Goal: Entertainment & Leisure: Browse casually

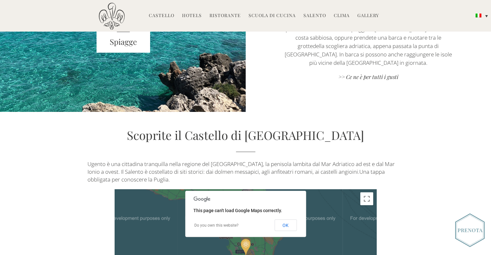
scroll to position [1227, 0]
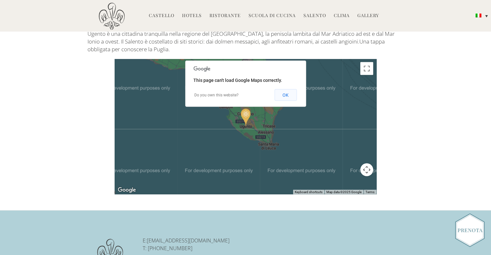
click at [293, 92] on td "OK" at bounding box center [280, 95] width 35 height 12
click at [284, 89] on button "OK" at bounding box center [286, 95] width 22 height 12
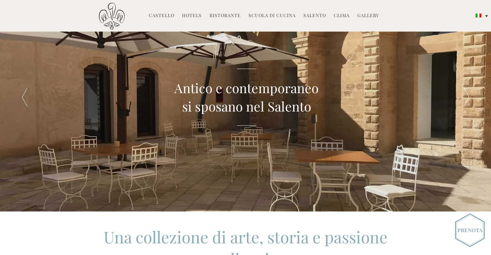
scroll to position [0, 0]
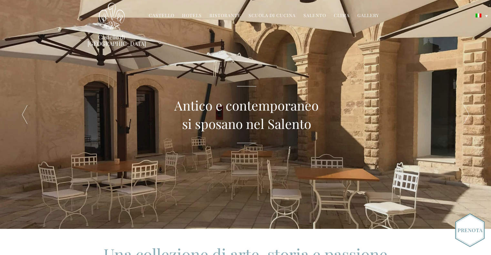
click at [163, 16] on link "Castello" at bounding box center [162, 15] width 26 height 7
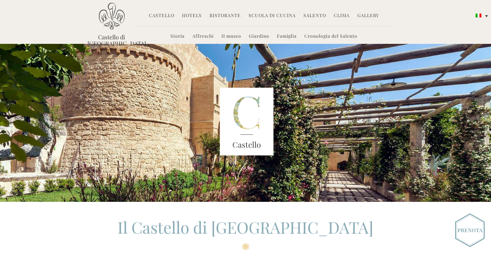
click at [259, 37] on link "Giardino" at bounding box center [259, 36] width 20 height 7
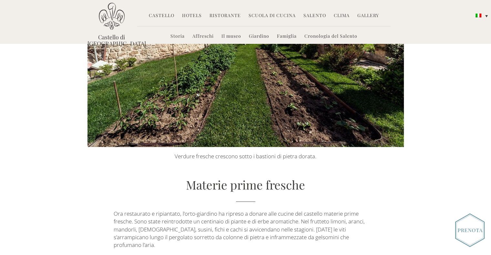
scroll to position [65, 0]
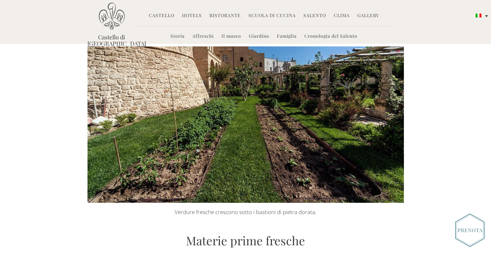
click at [320, 14] on link "Salento" at bounding box center [315, 15] width 23 height 7
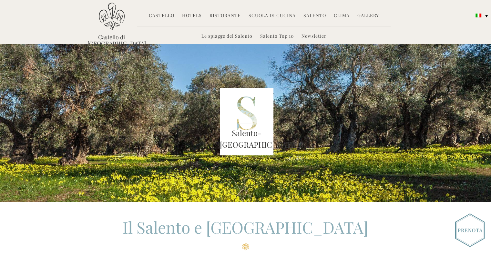
click at [185, 127] on div "Salento-Puglia" at bounding box center [247, 123] width 344 height 158
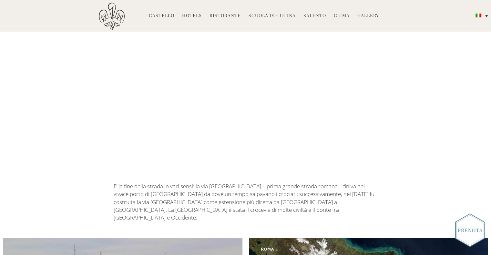
scroll to position [581, 0]
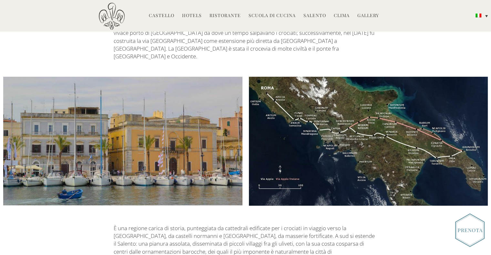
click at [160, 19] on li "Castello Storia Affreschi Il museo Giardino Famiglia Cronologia del Salento" at bounding box center [162, 16] width 32 height 14
click at [162, 19] on li "Castello Storia Affreschi Il museo Giardino Famiglia Cronologia del Salento" at bounding box center [162, 16] width 32 height 14
click at [162, 16] on link "Castello" at bounding box center [162, 15] width 26 height 7
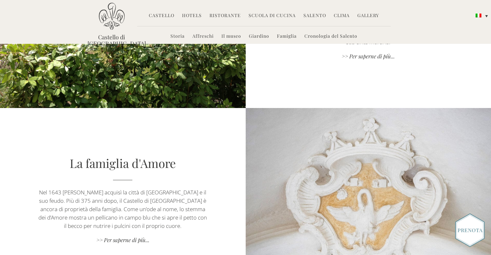
scroll to position [1063, 0]
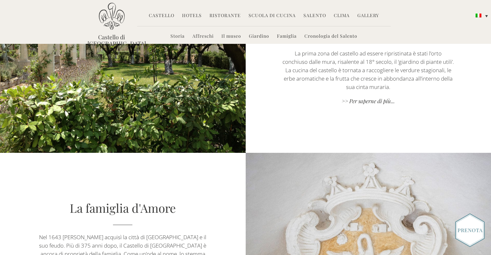
click at [361, 14] on link "Gallery" at bounding box center [369, 15] width 22 height 7
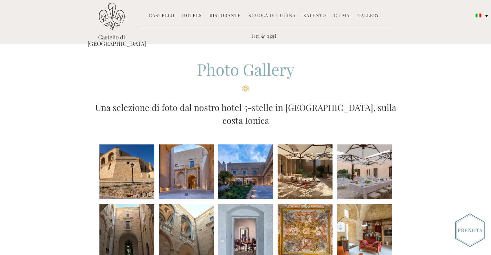
click at [128, 160] on li at bounding box center [126, 172] width 55 height 55
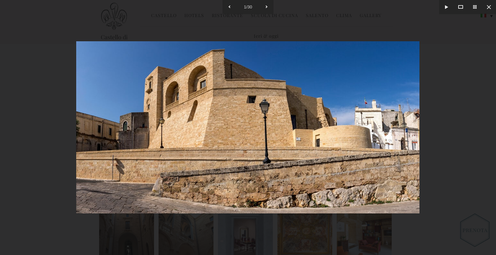
drag, startPoint x: 391, startPoint y: 137, endPoint x: 225, endPoint y: 136, distance: 166.0
click at [225, 136] on img at bounding box center [247, 127] width 343 height 172
